Goal: Information Seeking & Learning: Learn about a topic

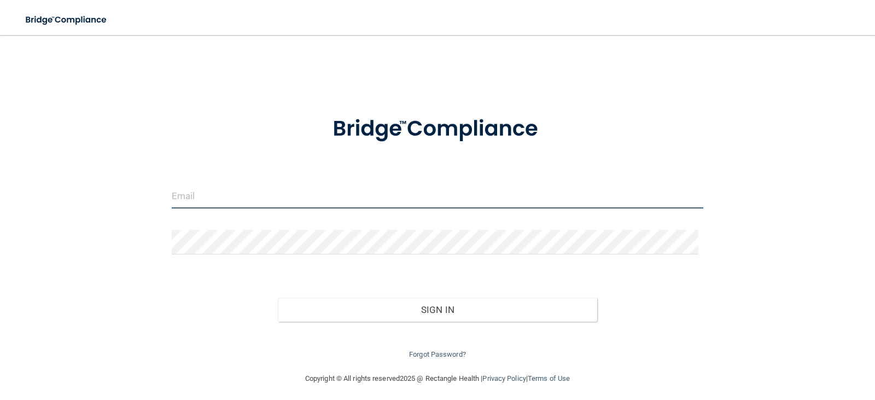
click at [340, 197] on input "email" at bounding box center [438, 196] width 532 height 25
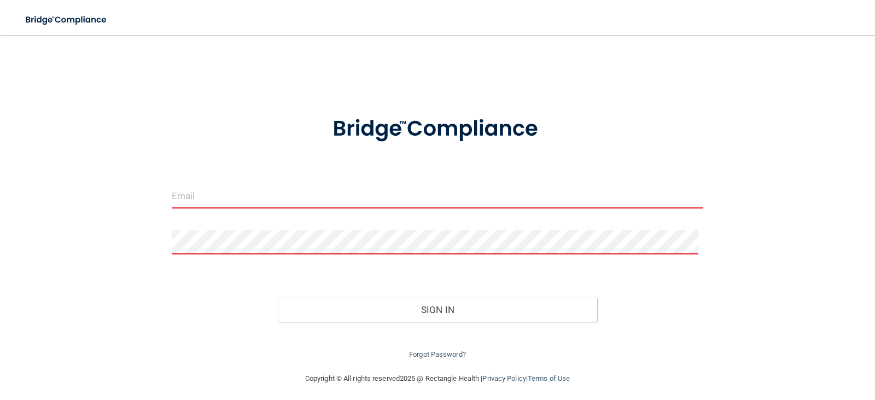
click at [365, 181] on form "Invalid email/password. You don't have permission to access that page. Sign In …" at bounding box center [438, 231] width 532 height 260
click at [341, 200] on input "email" at bounding box center [438, 196] width 532 height 25
type input "Selenav95@icloud.com"
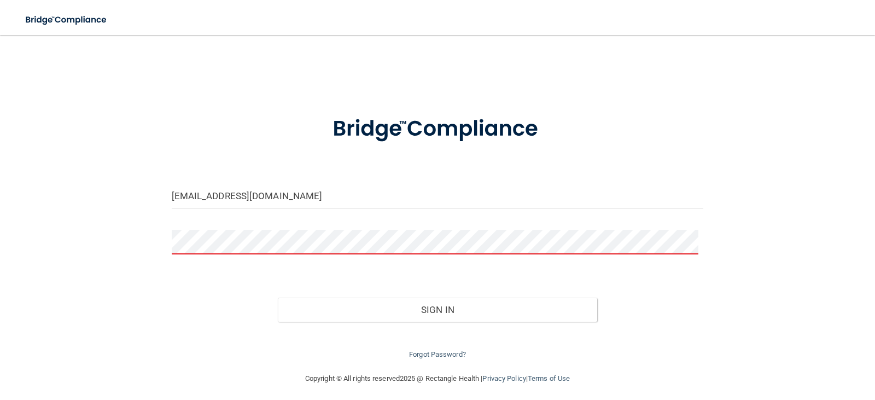
click at [184, 255] on div at bounding box center [438, 246] width 549 height 33
click at [278, 298] on button "Sign In" at bounding box center [437, 310] width 319 height 24
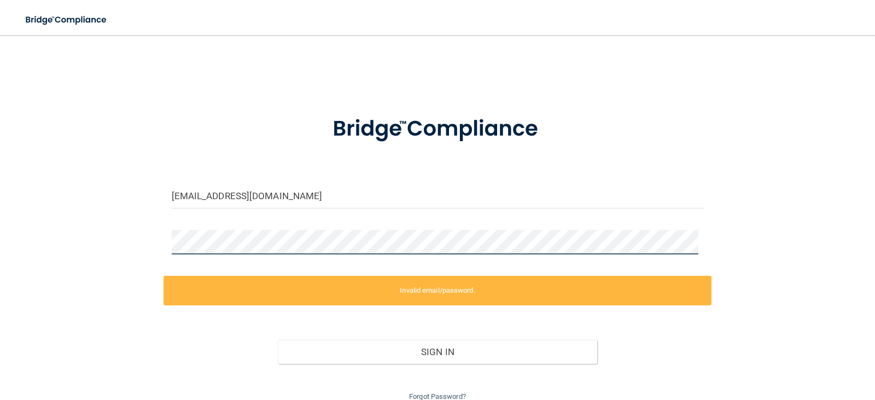
click at [116, 274] on div "Selenav95@icloud.com Invalid email/password. You don't have permission to acces…" at bounding box center [437, 224] width 831 height 357
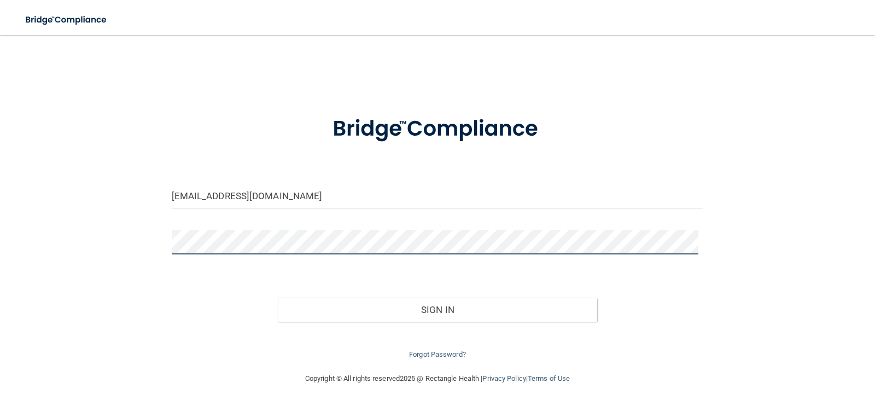
click at [278, 298] on button "Sign In" at bounding box center [437, 310] width 319 height 24
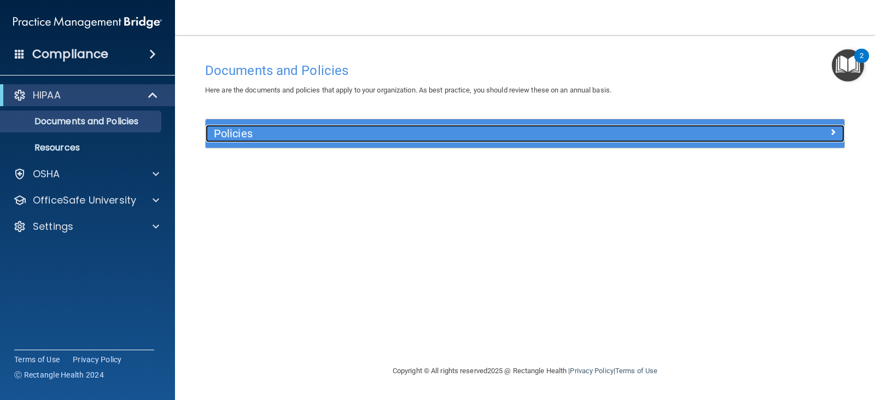
click at [249, 137] on h5 "Policies" at bounding box center [445, 133] width 463 height 12
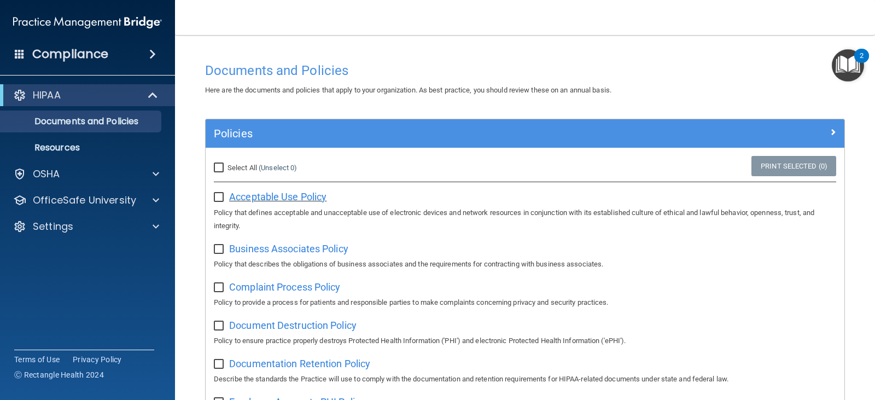
click at [253, 201] on span "Acceptable Use Policy" at bounding box center [277, 196] width 97 height 11
click at [84, 178] on div "OSHA" at bounding box center [73, 173] width 136 height 13
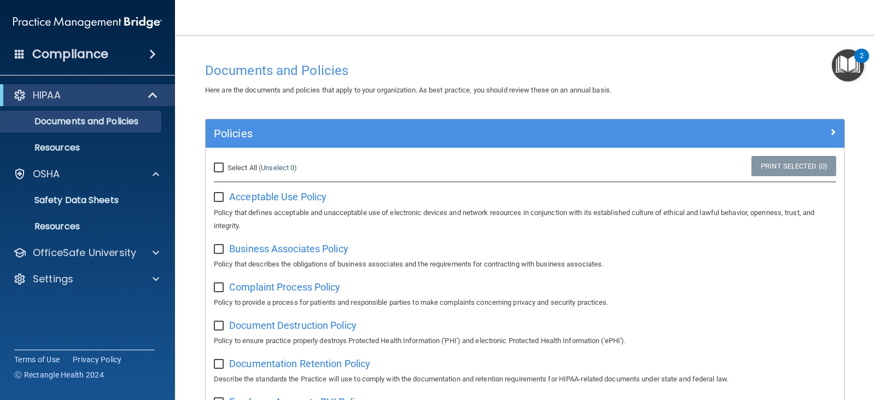
click at [103, 108] on ul "Documents and Policies Report an Incident Business Associates Emergency Plannin…" at bounding box center [88, 132] width 198 height 53
click at [106, 103] on div "HIPAA" at bounding box center [87, 95] width 175 height 22
click at [85, 255] on p "OfficeSafe University" at bounding box center [84, 252] width 103 height 13
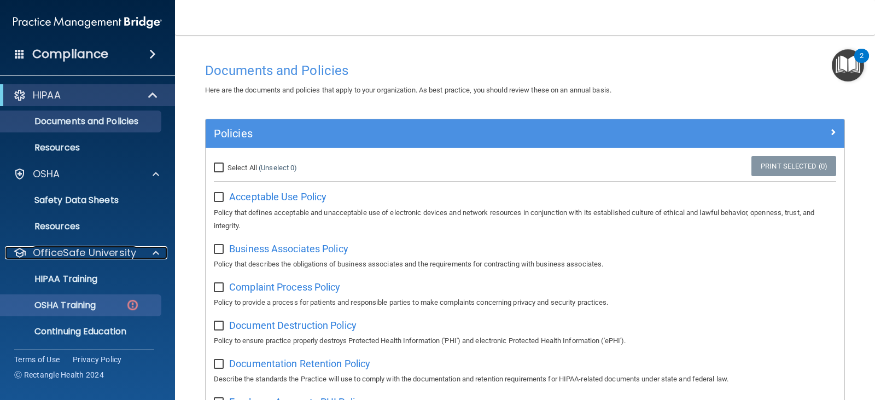
scroll to position [28, 0]
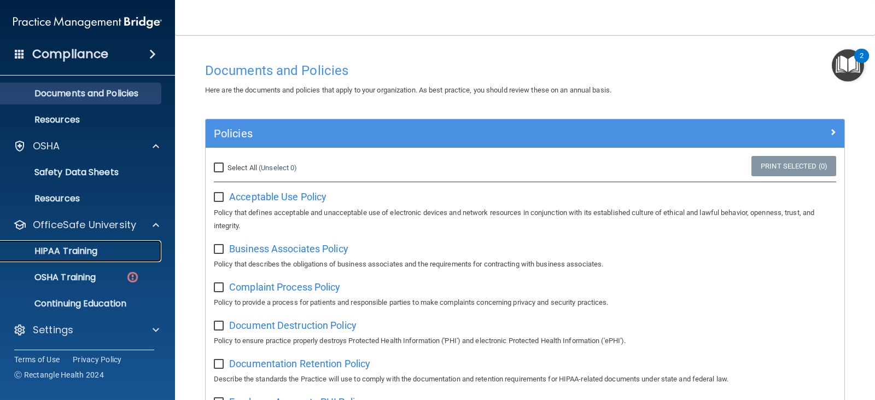
click at [97, 254] on p "HIPAA Training" at bounding box center [52, 251] width 90 height 11
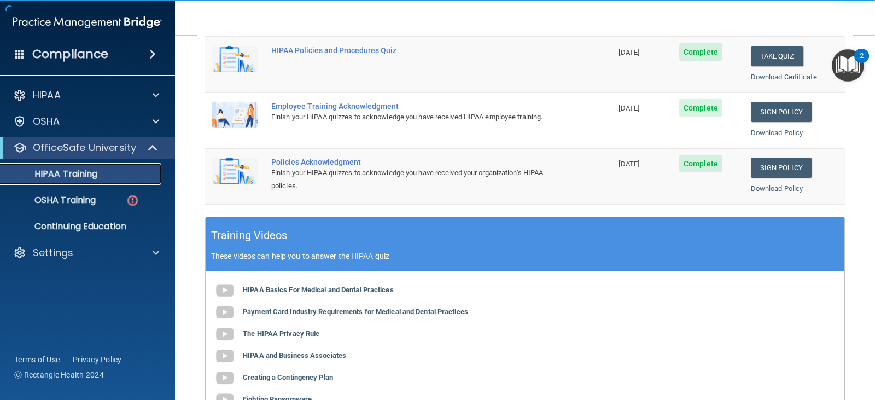
scroll to position [274, 0]
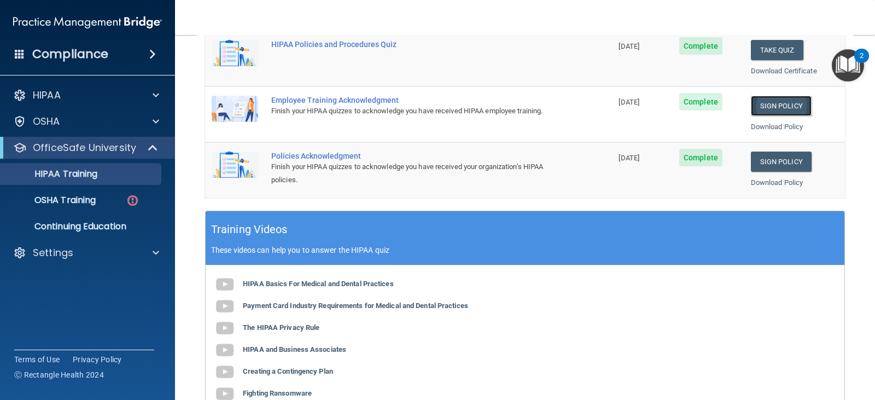
click at [752, 103] on link "Sign Policy" at bounding box center [781, 106] width 61 height 20
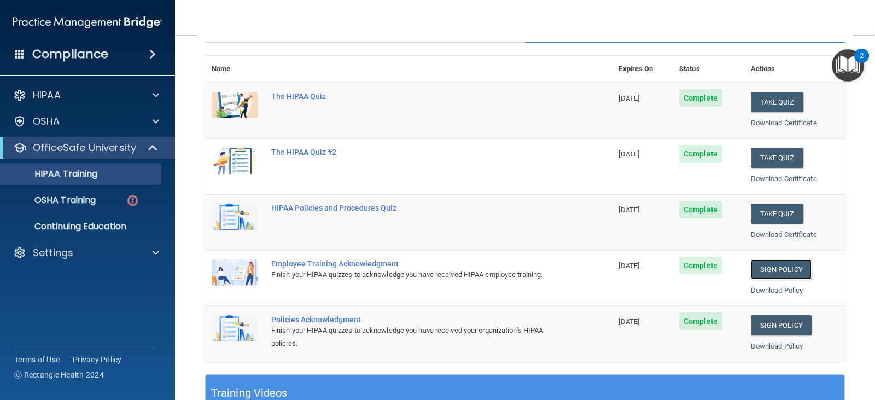
scroll to position [109, 0]
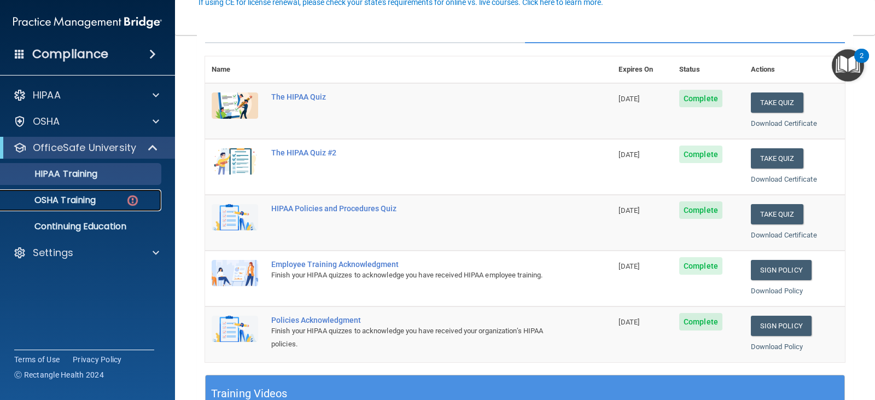
click at [86, 200] on p "OSHA Training" at bounding box center [51, 200] width 89 height 11
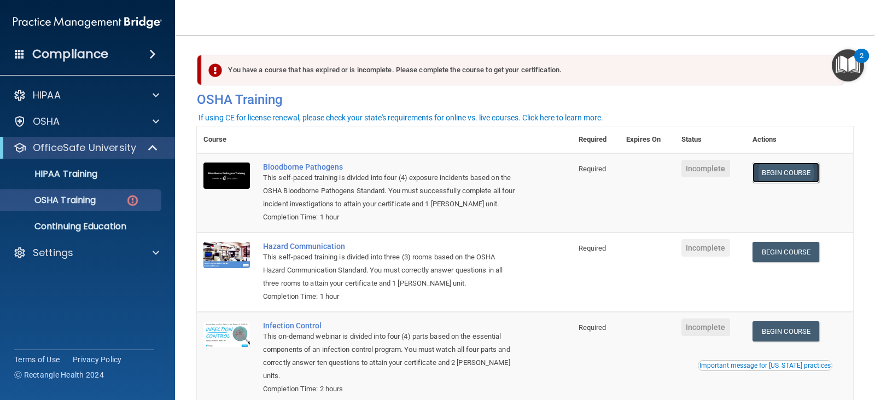
click at [776, 174] on link "Begin Course" at bounding box center [786, 172] width 67 height 20
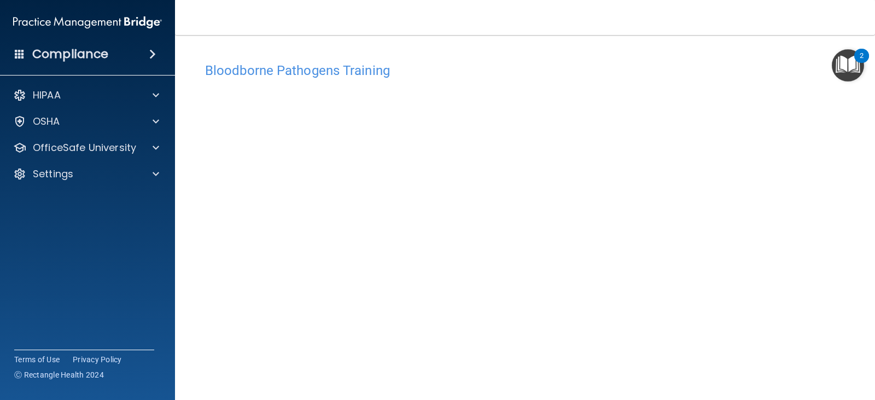
click at [848, 71] on img "Open Resource Center, 2 new notifications" at bounding box center [848, 65] width 32 height 32
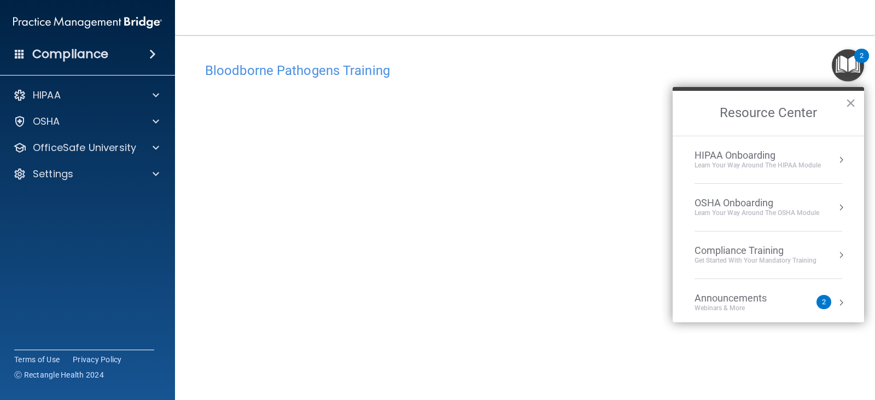
click at [624, 59] on div "Bloodborne Pathogens Training" at bounding box center [525, 70] width 656 height 27
click at [821, 164] on div "HIPAA Onboarding Learn Your Way around the HIPAA module" at bounding box center [769, 159] width 148 height 21
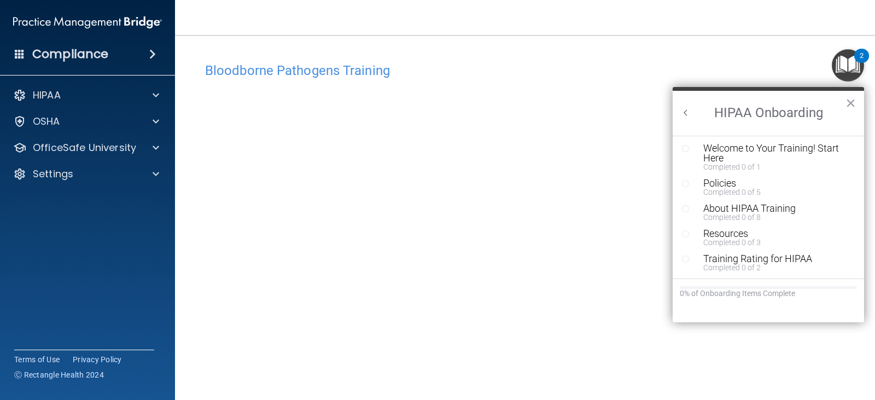
scroll to position [2, 0]
click at [721, 154] on div "Welcome to Your Training! Start Here" at bounding box center [772, 153] width 138 height 20
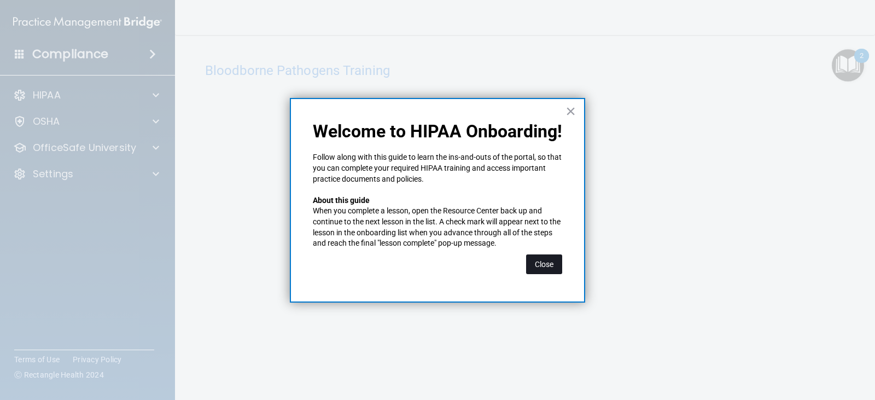
click at [538, 266] on button "Close" at bounding box center [544, 264] width 36 height 20
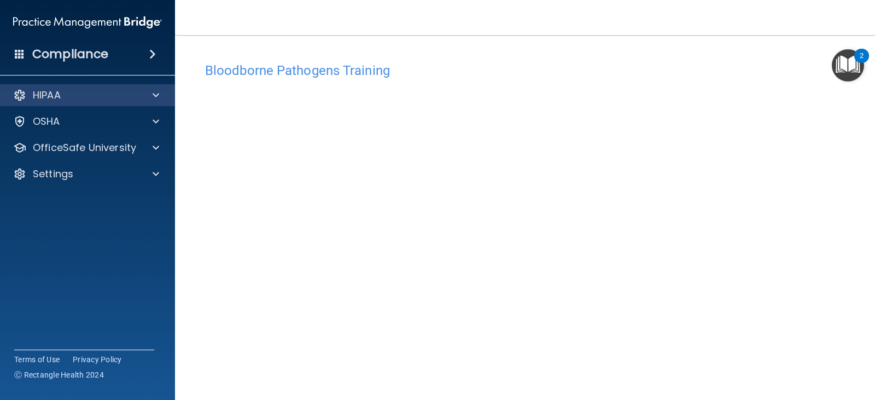
click at [121, 105] on div "HIPAA" at bounding box center [88, 95] width 176 height 22
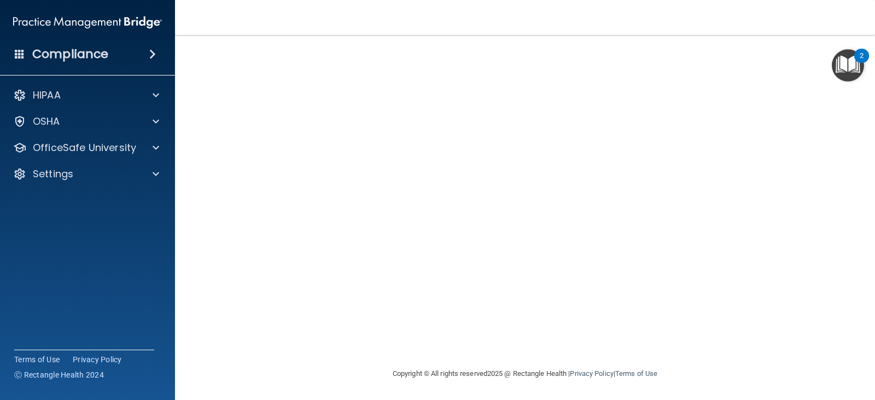
scroll to position [0, 0]
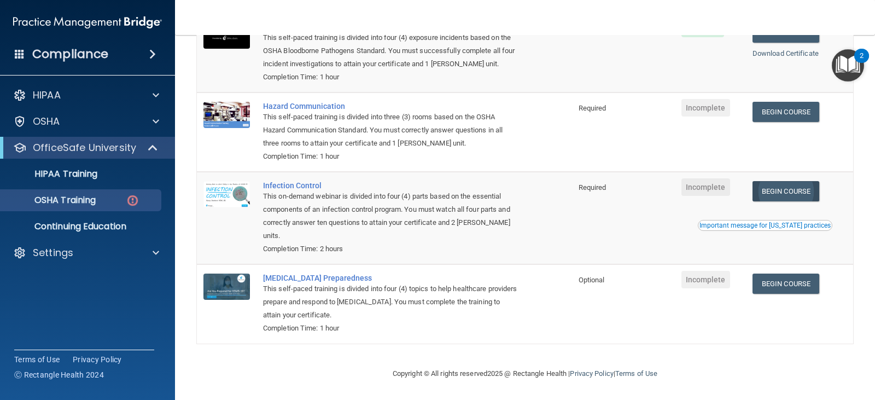
scroll to position [33, 0]
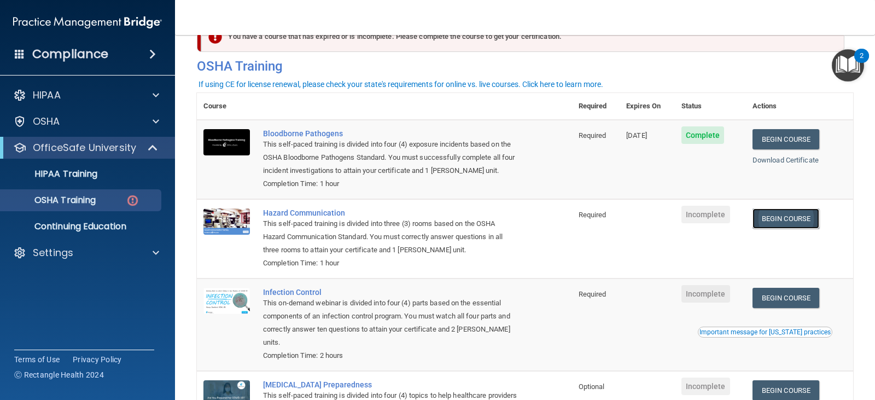
click at [779, 216] on link "Begin Course" at bounding box center [786, 218] width 67 height 20
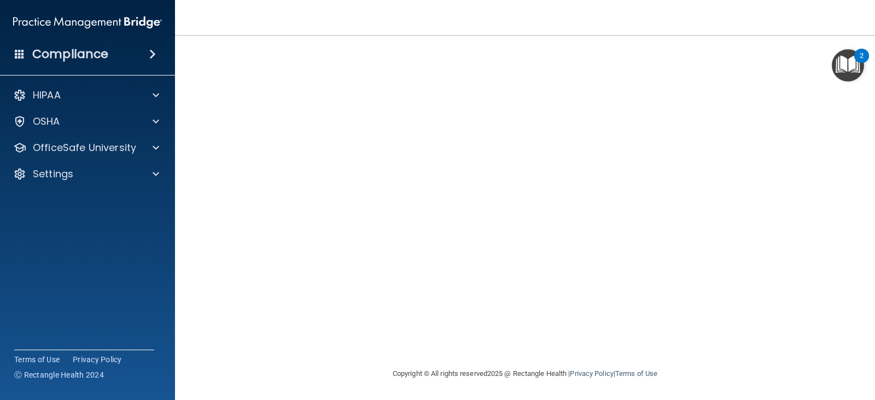
scroll to position [11, 0]
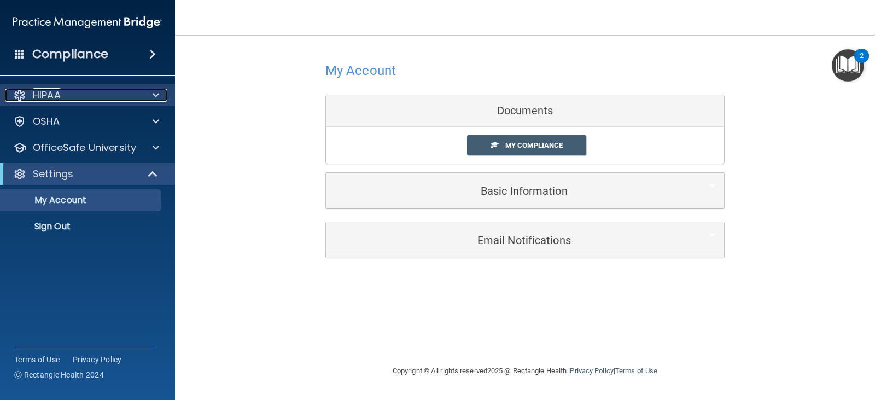
click at [95, 97] on div "HIPAA" at bounding box center [73, 95] width 136 height 13
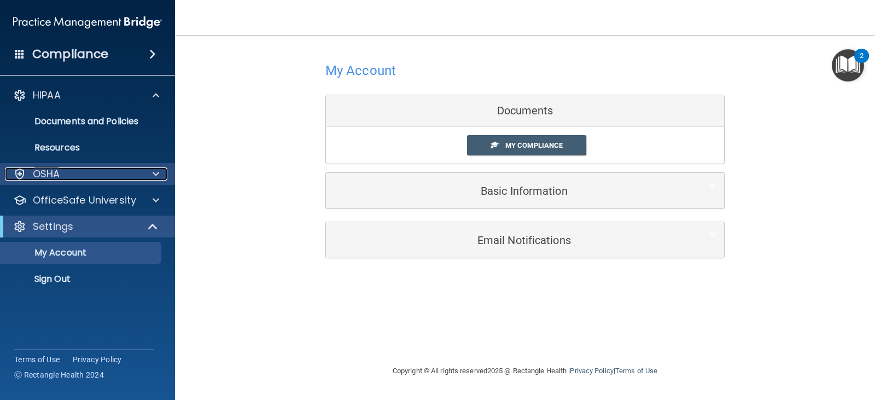
click at [69, 169] on div "OSHA" at bounding box center [73, 173] width 136 height 13
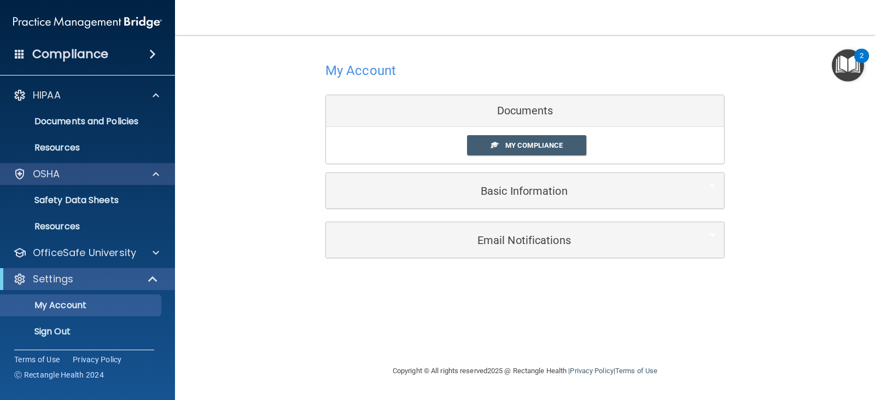
click at [49, 183] on div "OSHA" at bounding box center [88, 174] width 176 height 22
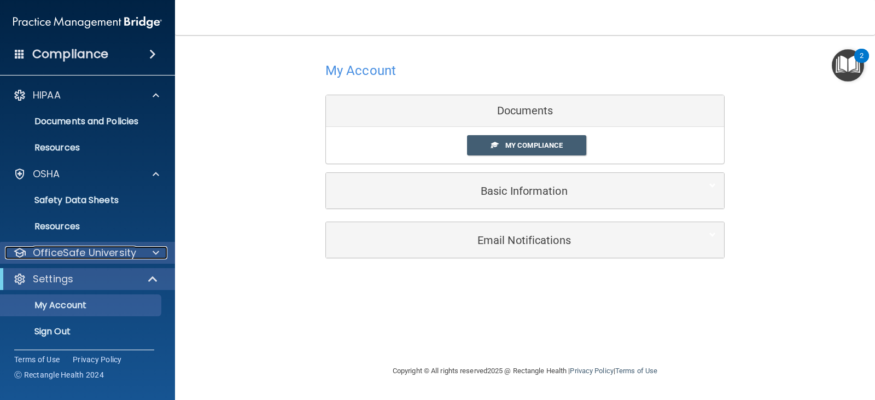
click at [85, 251] on p "OfficeSafe University" at bounding box center [84, 252] width 103 height 13
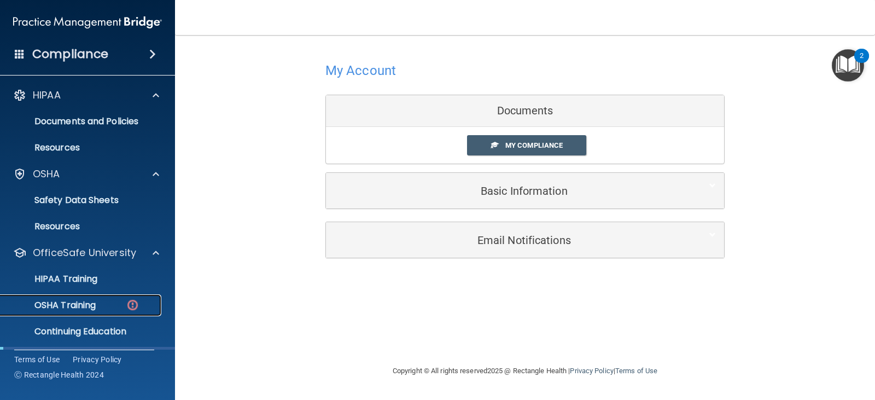
click at [79, 301] on p "OSHA Training" at bounding box center [51, 305] width 89 height 11
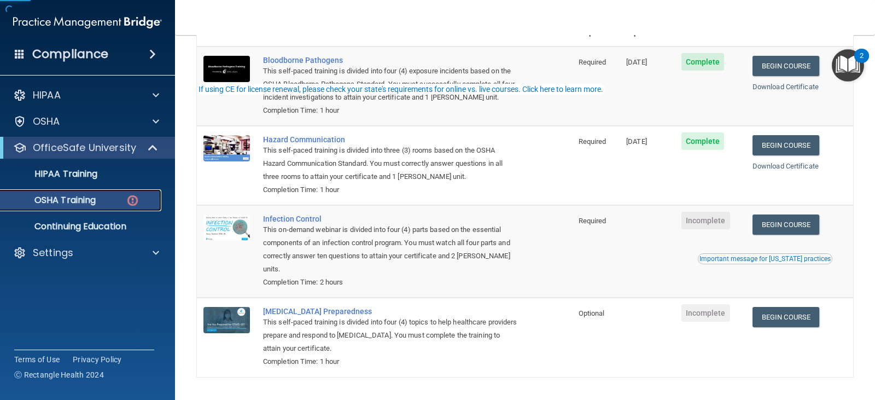
scroll to position [109, 0]
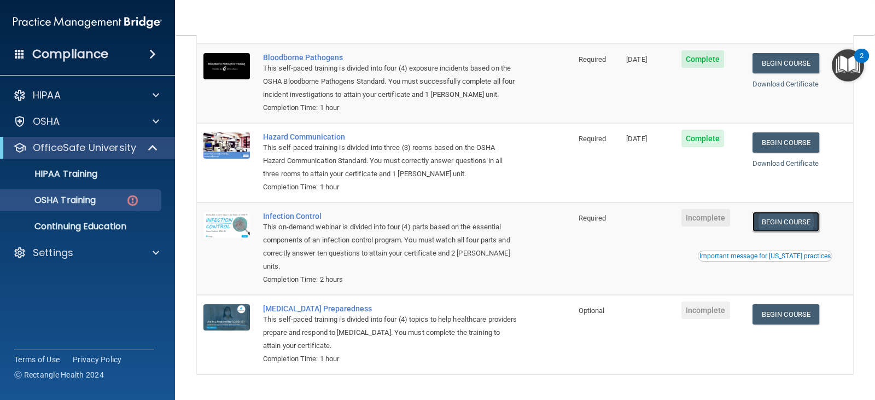
click at [784, 217] on link "Begin Course" at bounding box center [786, 222] width 67 height 20
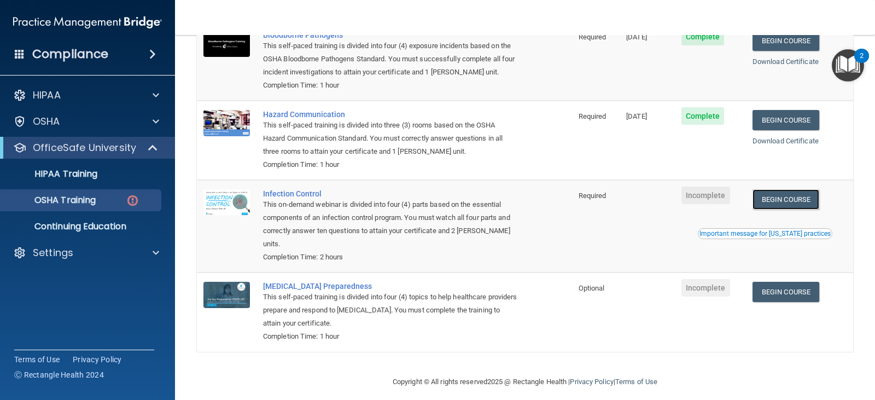
scroll to position [143, 0]
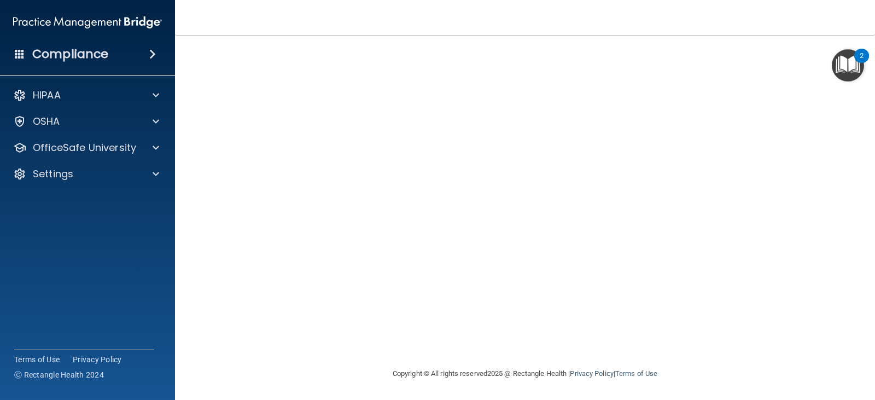
scroll to position [14, 0]
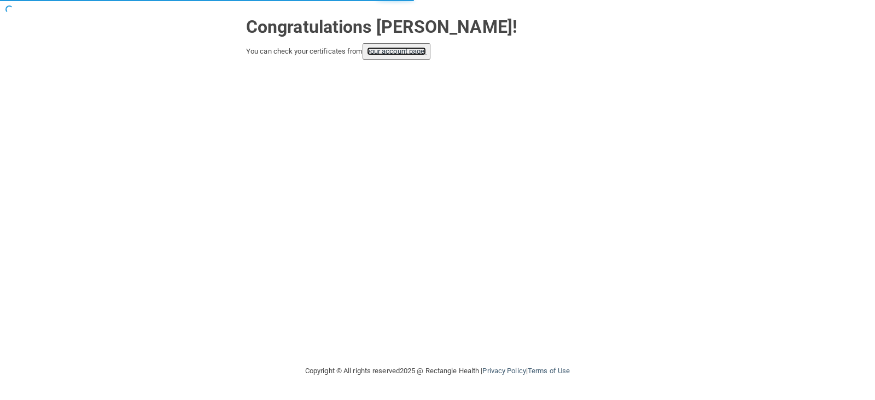
click at [418, 51] on link "your account page!" at bounding box center [397, 51] width 60 height 8
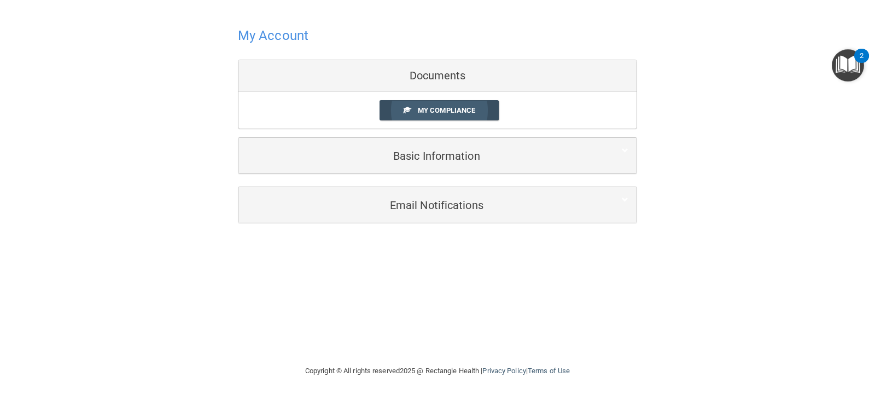
click at [442, 107] on span "My Compliance" at bounding box center [446, 110] width 57 height 8
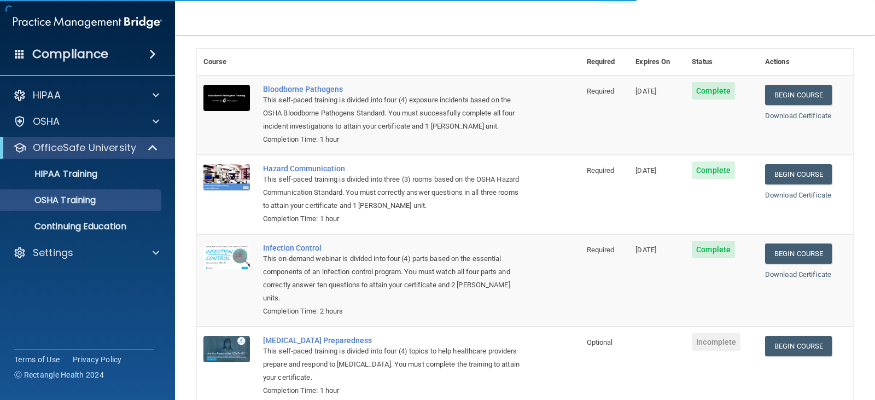
scroll to position [99, 0]
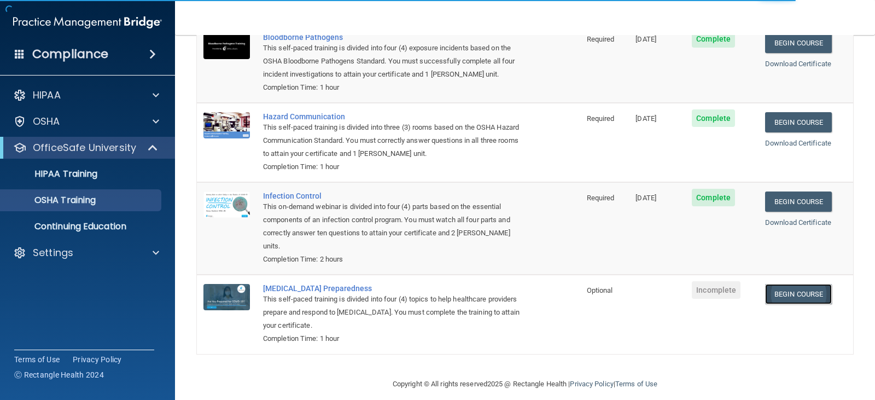
click at [786, 284] on link "Begin Course" at bounding box center [798, 294] width 67 height 20
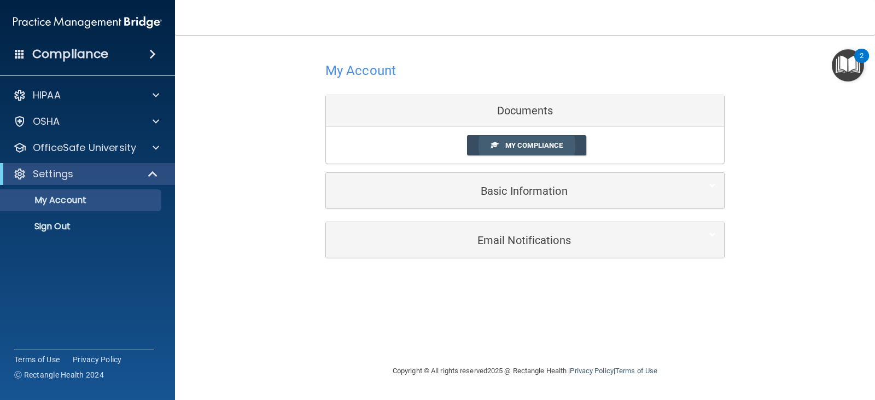
click at [543, 143] on span "My Compliance" at bounding box center [533, 145] width 57 height 8
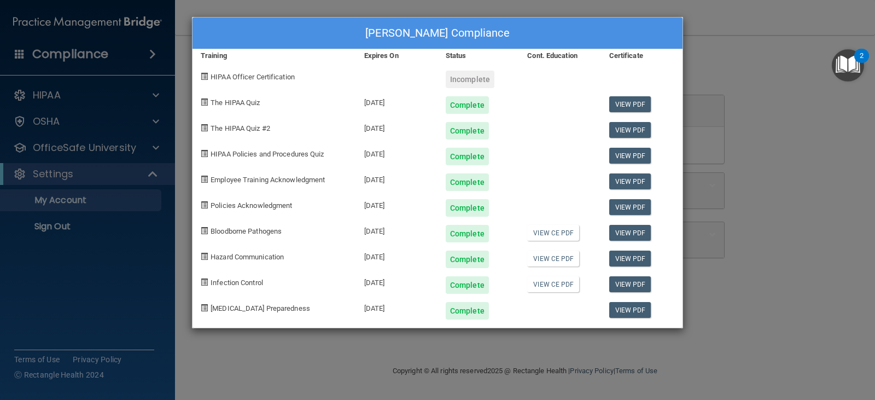
click at [84, 188] on div "[PERSON_NAME] Compliance Training Expires On Status Cont. Education Certificate…" at bounding box center [437, 200] width 875 height 400
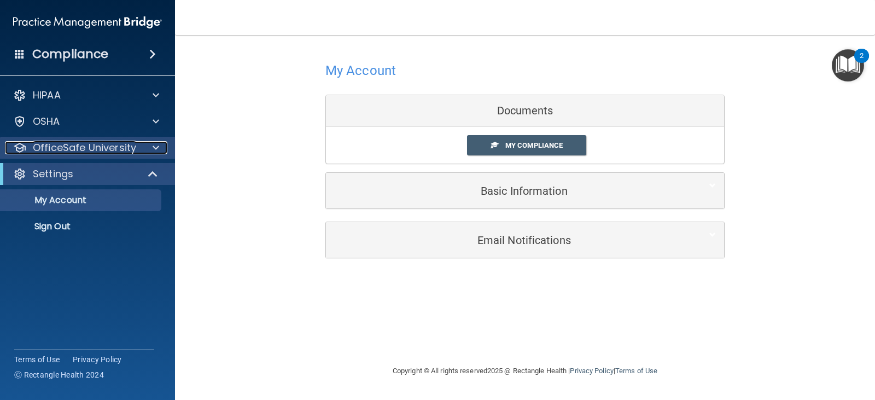
click at [64, 143] on p "OfficeSafe University" at bounding box center [84, 147] width 103 height 13
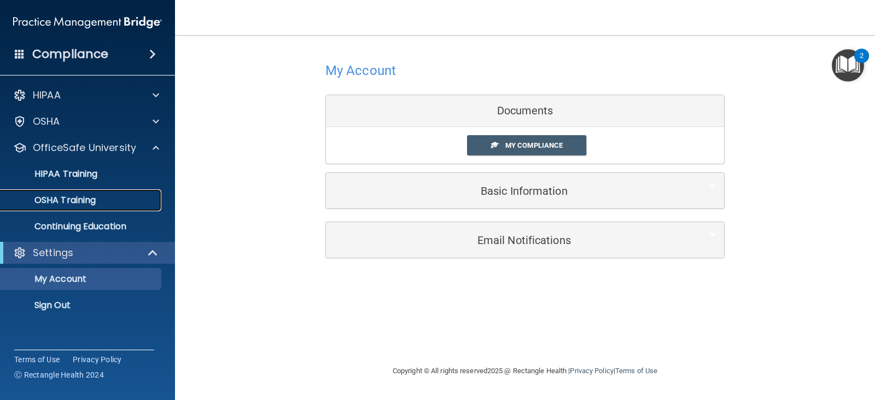
click at [80, 198] on p "OSHA Training" at bounding box center [51, 200] width 89 height 11
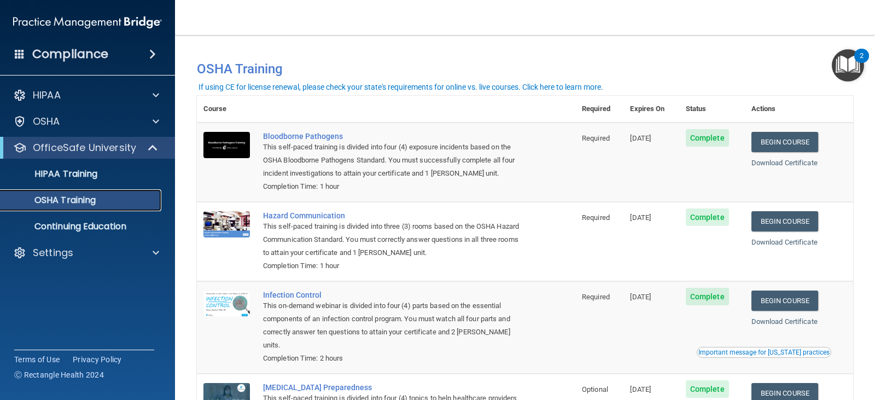
scroll to position [99, 0]
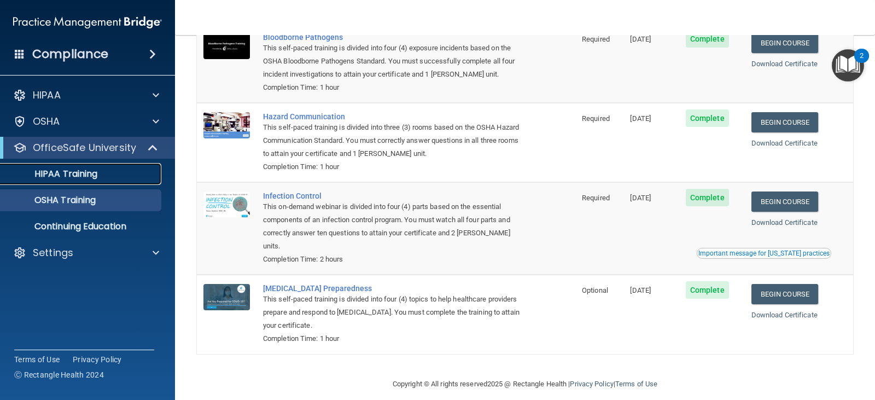
click at [105, 178] on div "HIPAA Training" at bounding box center [81, 173] width 149 height 11
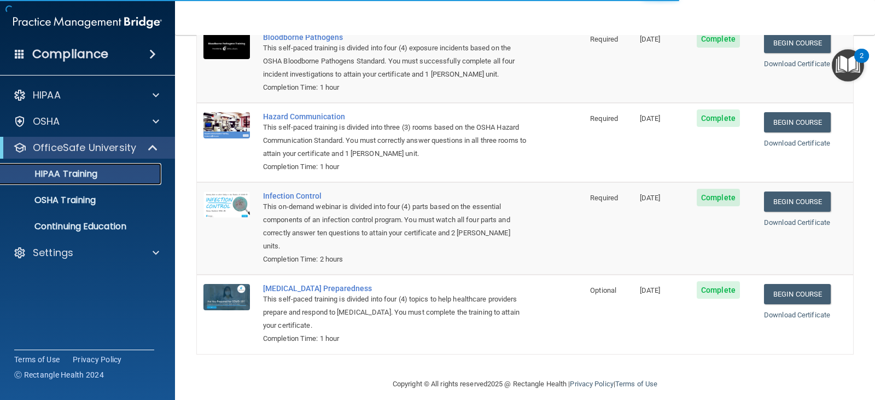
scroll to position [424, 0]
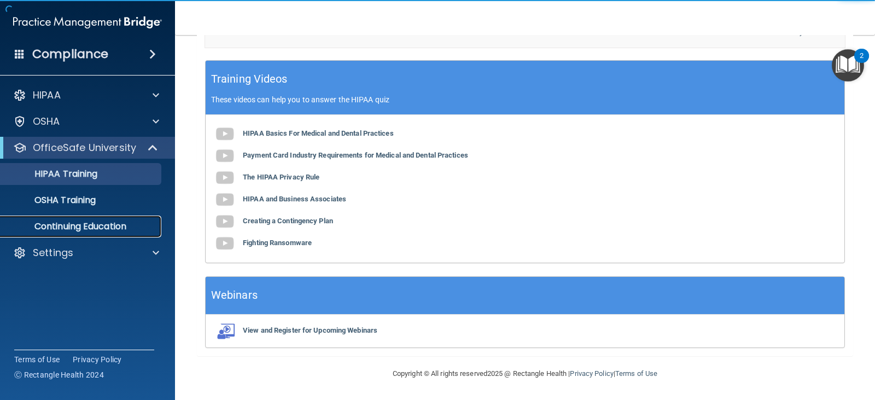
click at [86, 221] on p "Continuing Education" at bounding box center [81, 226] width 149 height 11
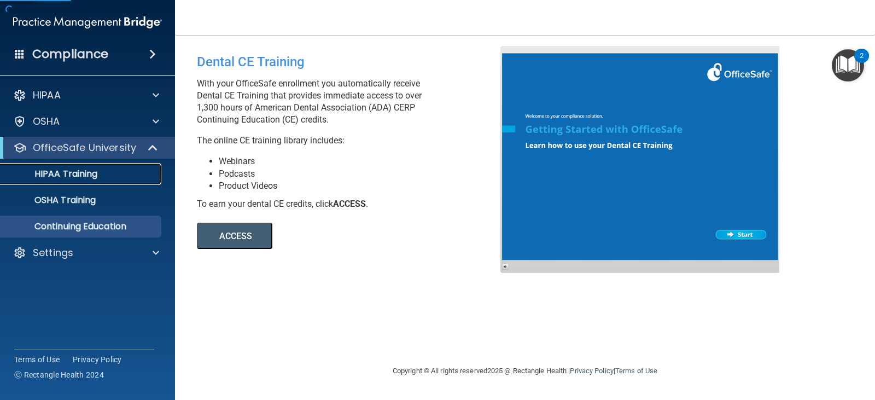
click at [92, 173] on p "HIPAA Training" at bounding box center [52, 173] width 90 height 11
